Goal: Information Seeking & Learning: Learn about a topic

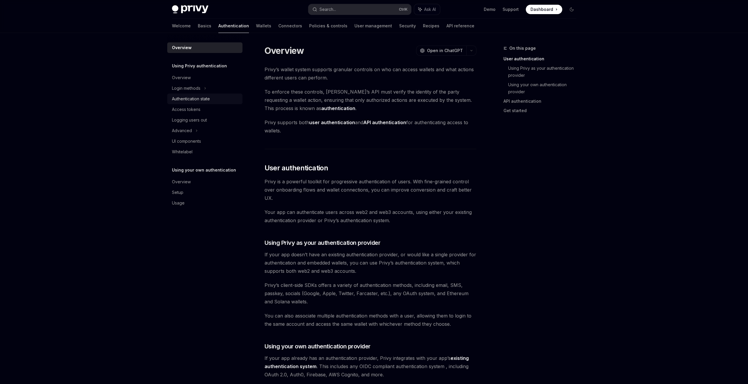
click at [207, 97] on div "Authentication state" at bounding box center [191, 98] width 38 height 7
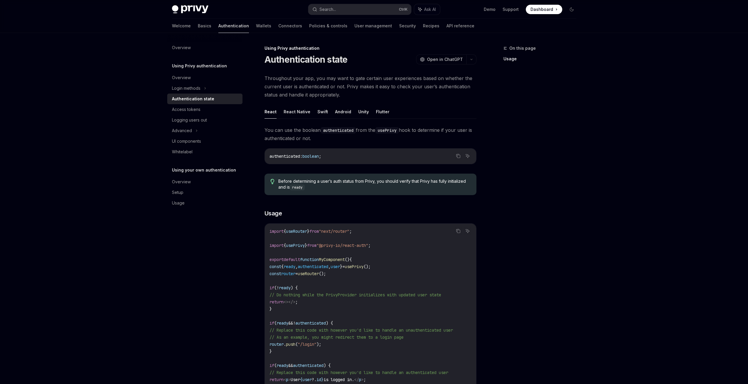
click at [218, 26] on link "Authentication" at bounding box center [233, 26] width 31 height 14
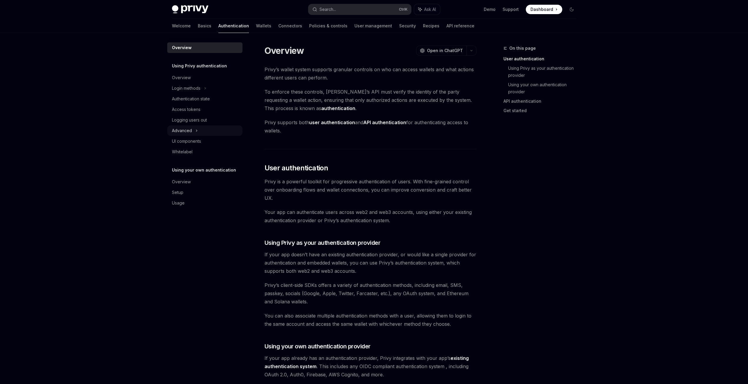
click at [201, 130] on div "Advanced" at bounding box center [204, 130] width 75 height 11
click at [206, 88] on icon at bounding box center [205, 88] width 2 height 7
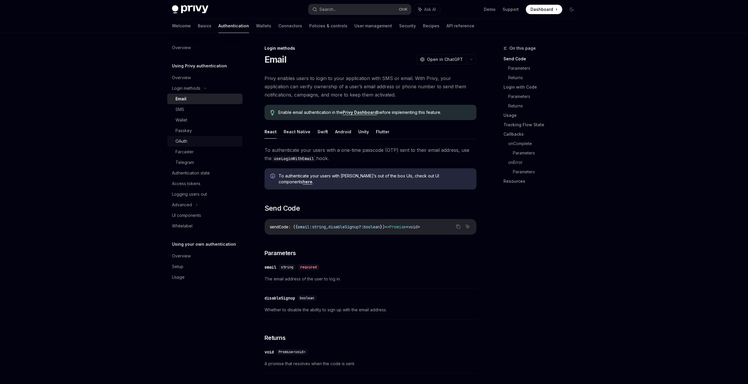
click at [194, 142] on div "OAuth" at bounding box center [206, 141] width 63 height 7
type textarea "*"
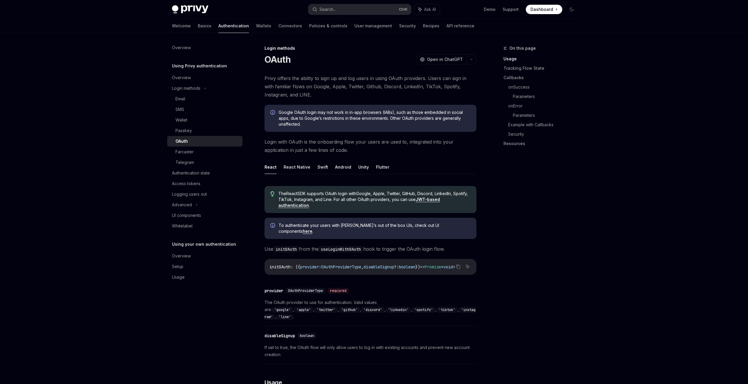
click at [536, 313] on div "On this page Usage Tracking Flow State Callbacks onSuccess Parameters onError P…" at bounding box center [536, 214] width 89 height 339
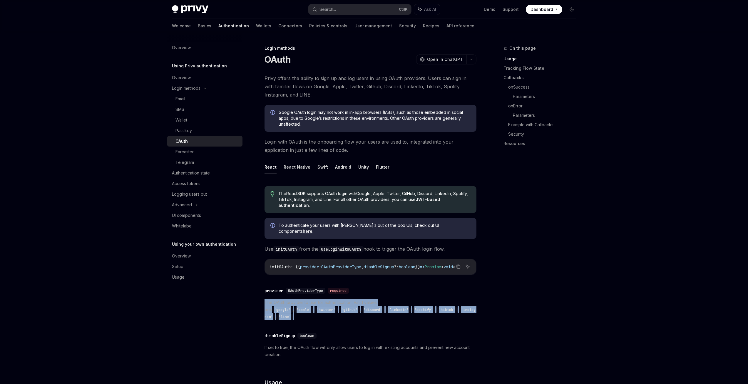
drag, startPoint x: 442, startPoint y: 307, endPoint x: 265, endPoint y: 296, distance: 177.3
click at [265, 299] on span "The OAuth provider to use for authentication. Valid values are: 'google' , 'app…" at bounding box center [370, 309] width 212 height 21
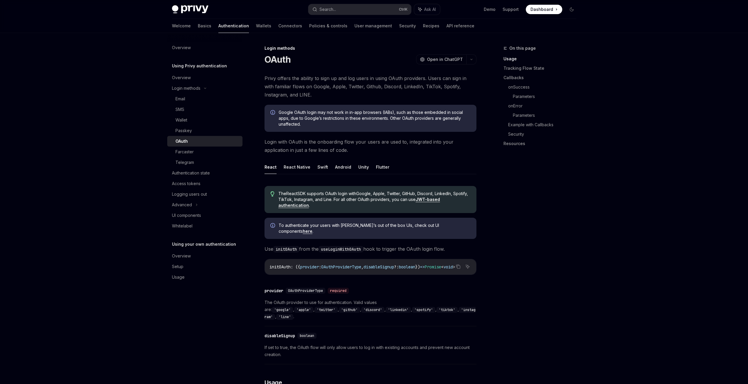
scroll to position [99, 0]
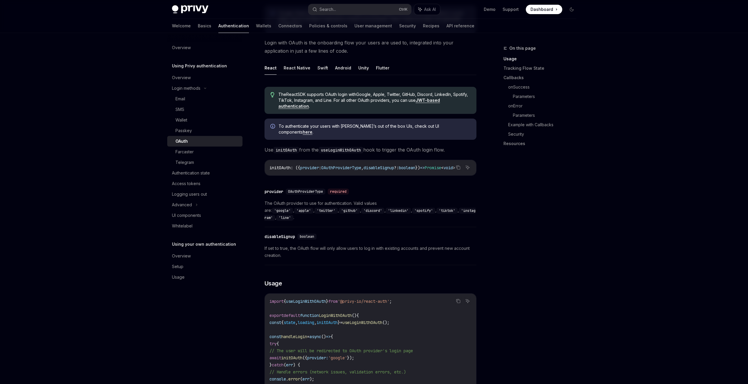
click at [555, 218] on div "On this page Usage Tracking Flow State Callbacks onSuccess Parameters onError P…" at bounding box center [536, 214] width 89 height 339
click at [560, 307] on div "On this page Usage Tracking Flow State Callbacks onSuccess Parameters onError P…" at bounding box center [536, 214] width 89 height 339
click at [554, 182] on div "On this page Usage Tracking Flow State Callbacks onSuccess Parameters onError P…" at bounding box center [536, 214] width 89 height 339
